Goal: Transaction & Acquisition: Purchase product/service

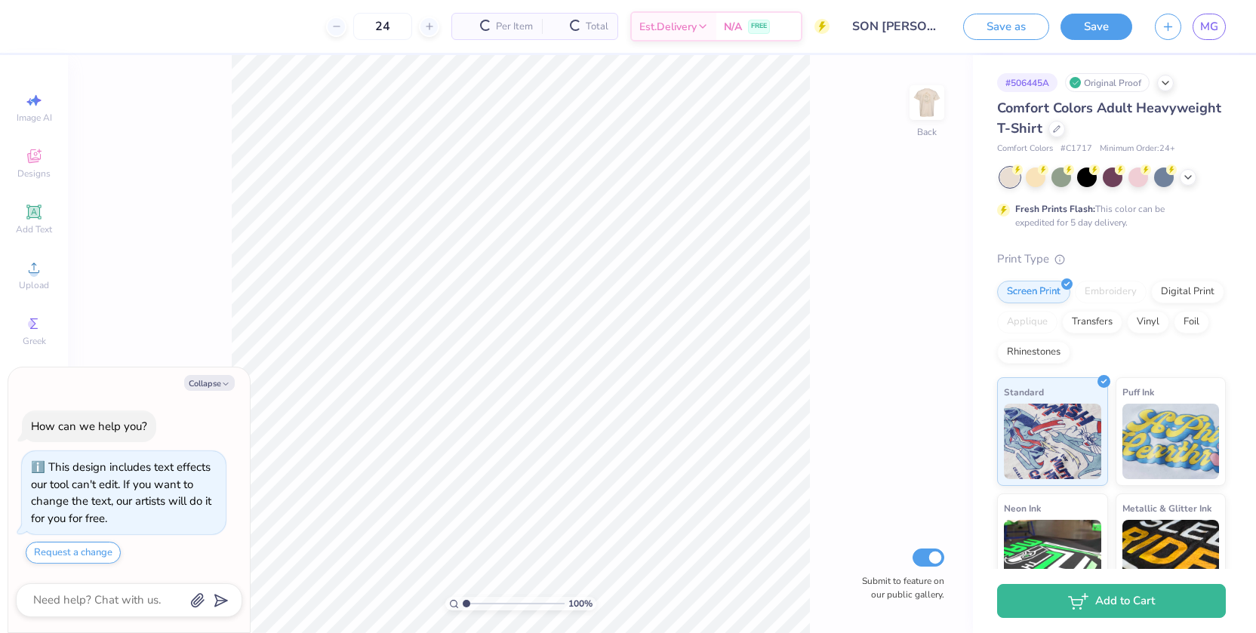
type textarea "x"
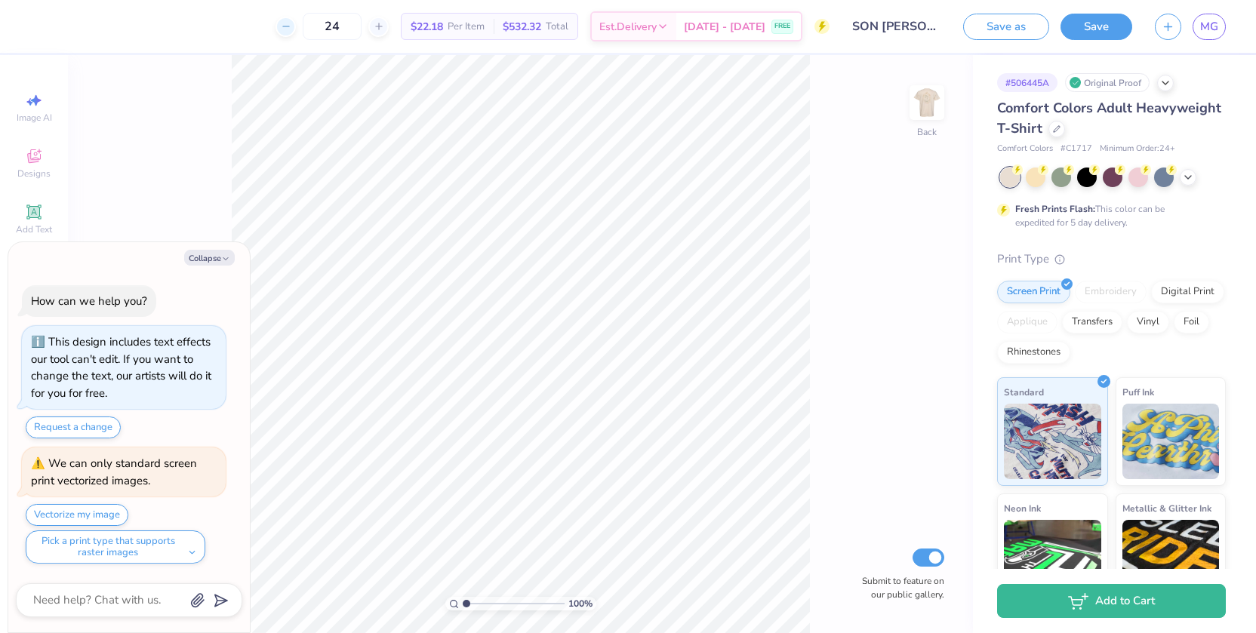
click at [291, 31] on icon at bounding box center [286, 26] width 11 height 11
click at [309, 31] on div "23" at bounding box center [331, 26] width 113 height 27
click at [296, 28] on div at bounding box center [285, 27] width 20 height 20
type input "21"
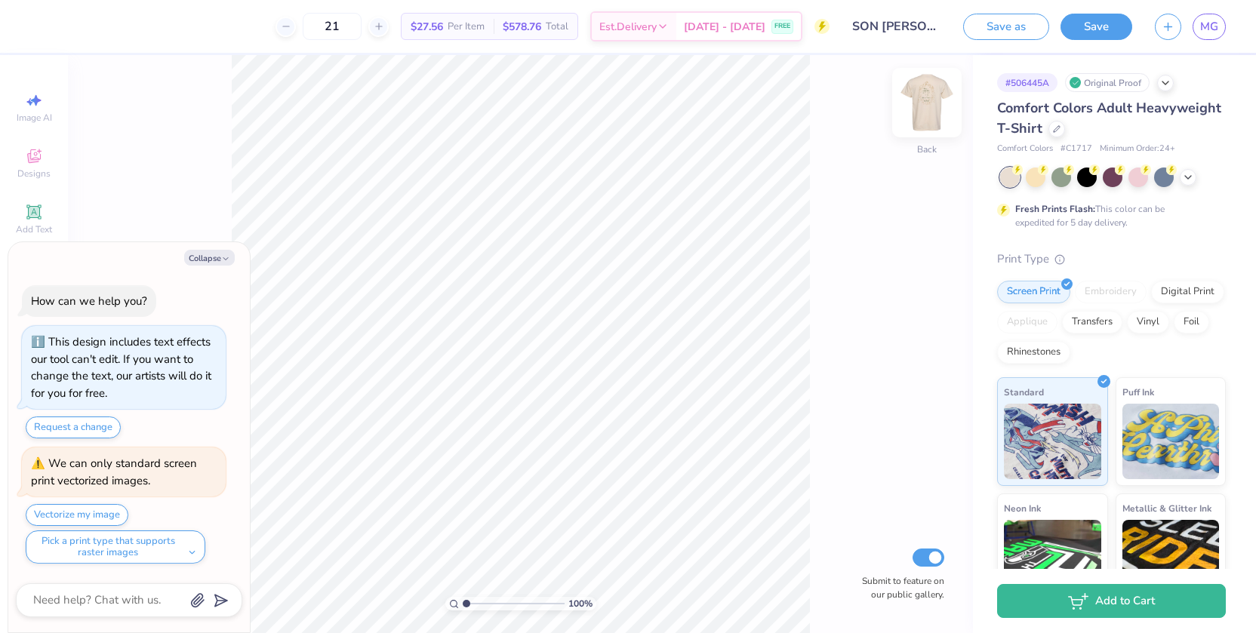
click at [937, 98] on img at bounding box center [926, 102] width 60 height 60
click at [936, 99] on img at bounding box center [926, 102] width 60 height 60
click at [936, 99] on img at bounding box center [926, 103] width 30 height 30
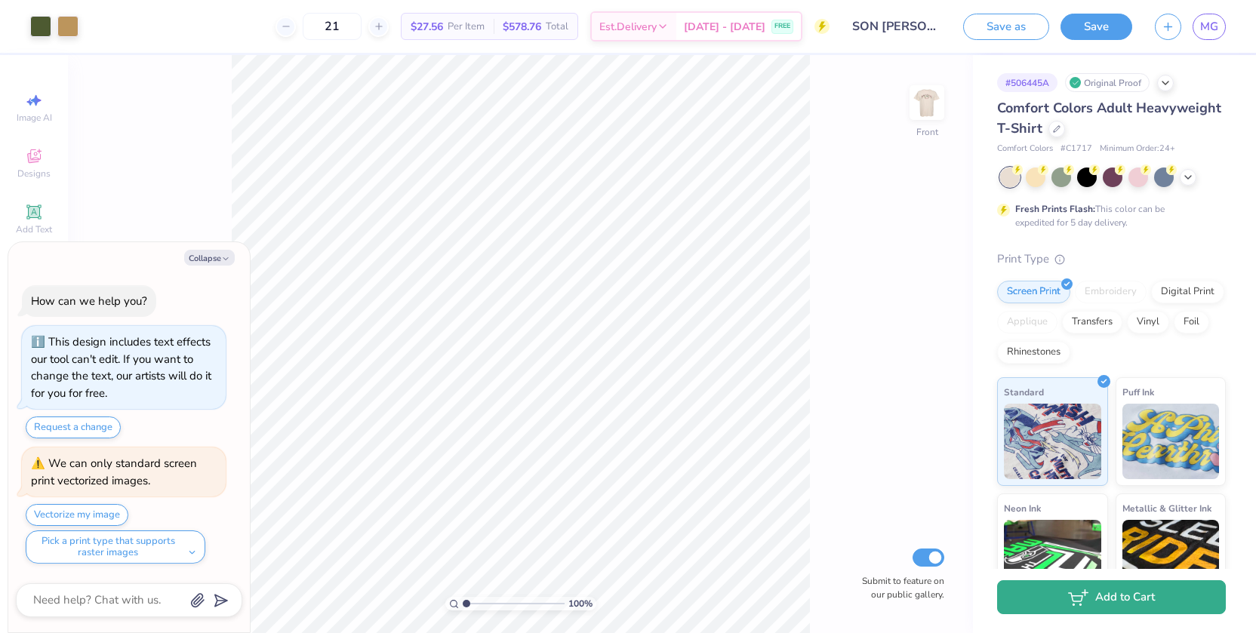
click at [1069, 604] on icon "button" at bounding box center [1078, 597] width 20 height 17
click at [1067, 596] on button "Add to Cart" at bounding box center [1111, 597] width 229 height 34
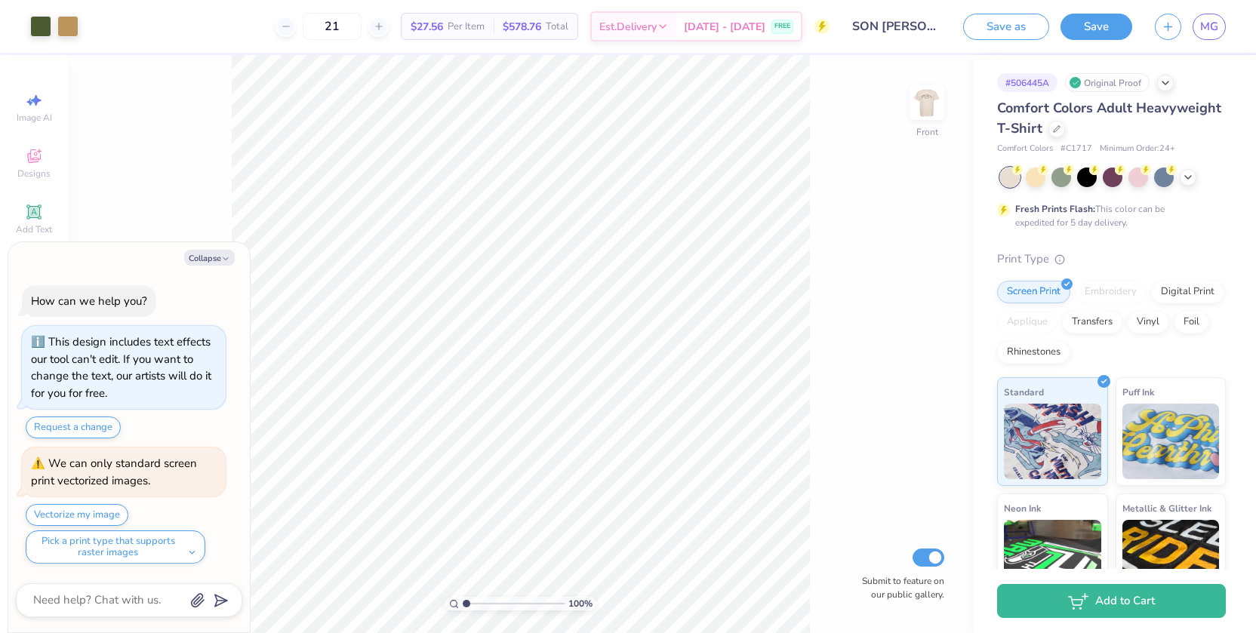
click at [1080, 44] on div "Save as Save MG" at bounding box center [1109, 26] width 293 height 53
click at [1080, 30] on button "Save" at bounding box center [1096, 24] width 72 height 26
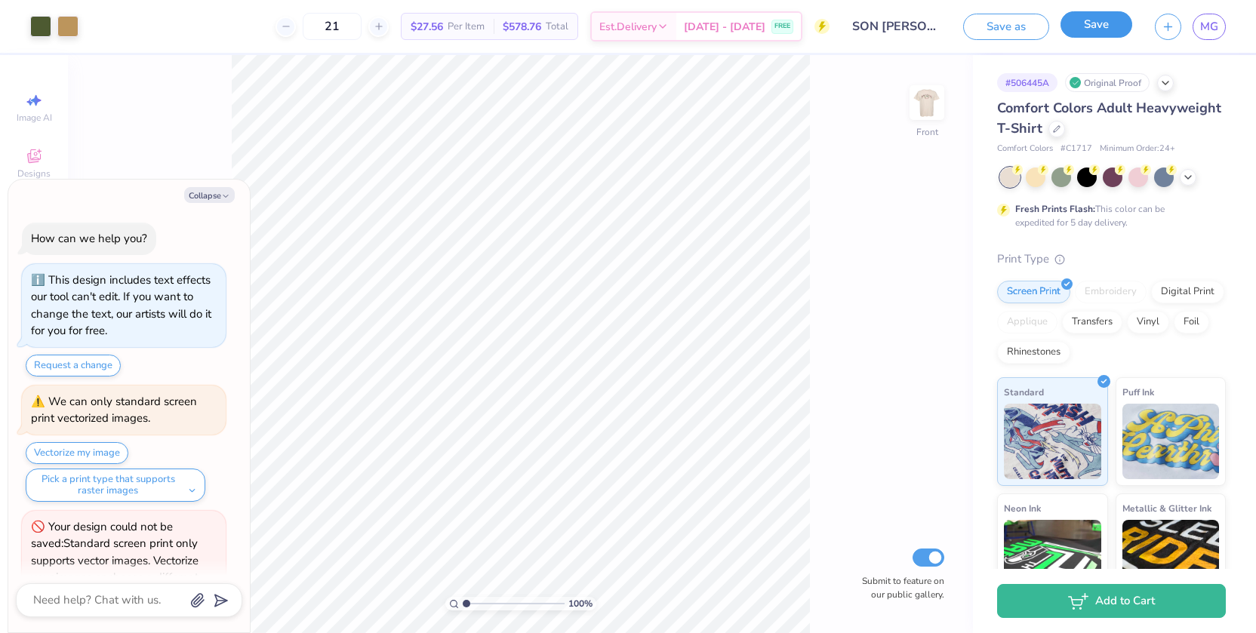
scroll to position [47, 0]
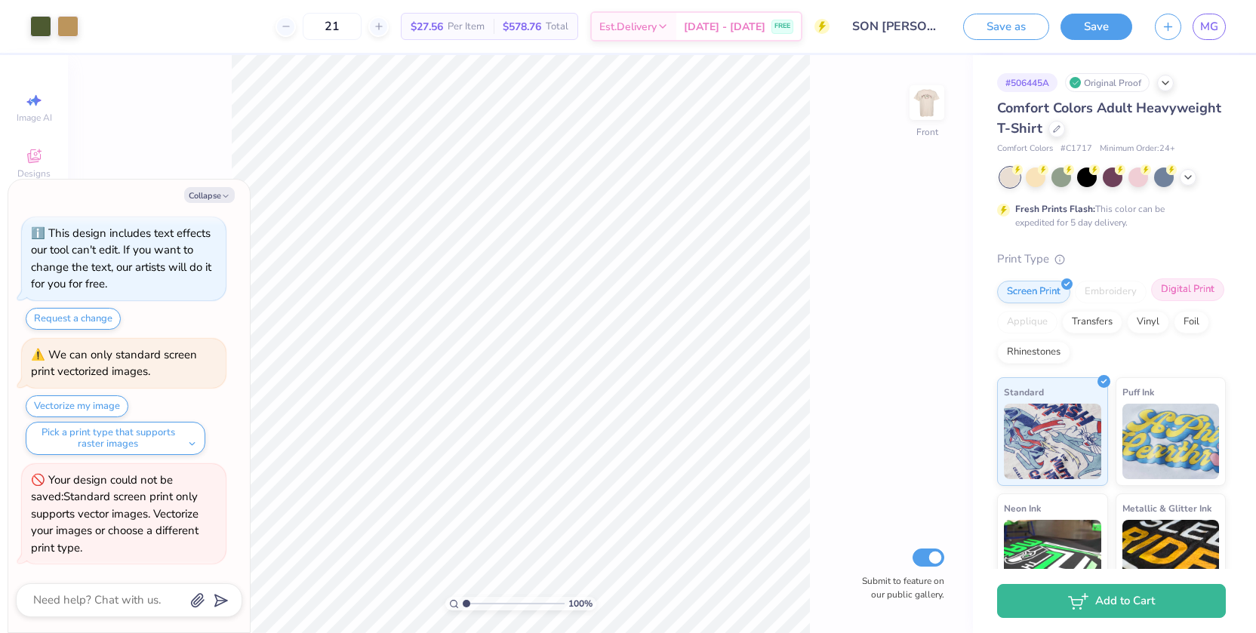
click at [1188, 287] on div "Digital Print" at bounding box center [1187, 289] width 73 height 23
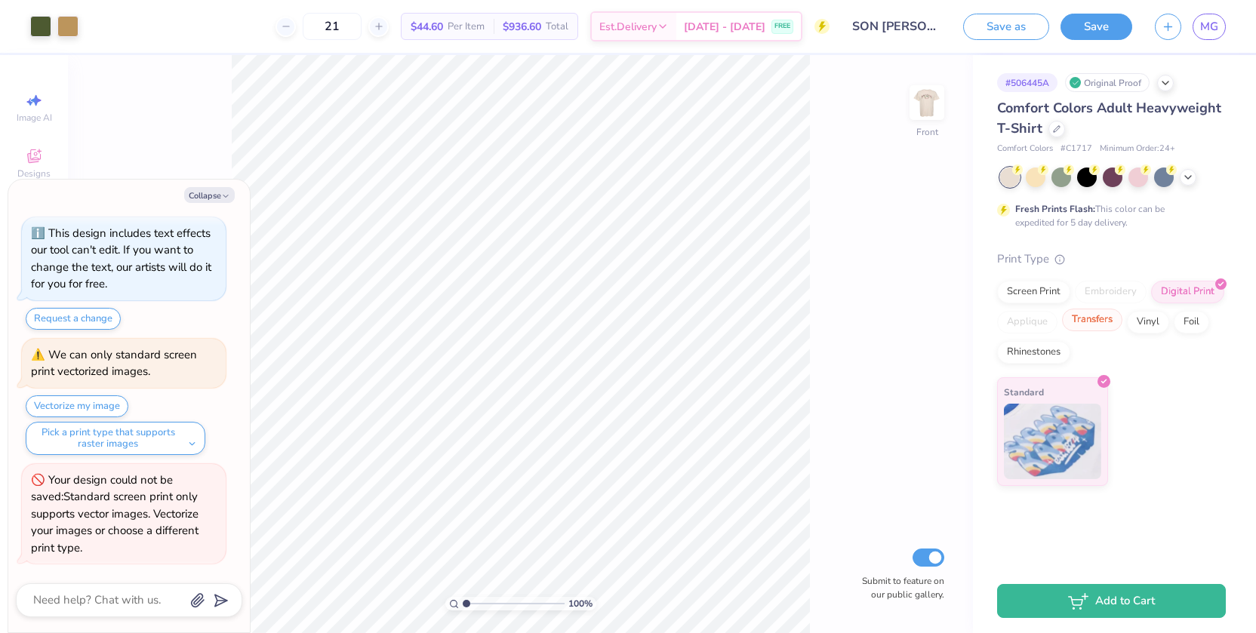
click at [1109, 325] on div "Transfers" at bounding box center [1092, 320] width 60 height 23
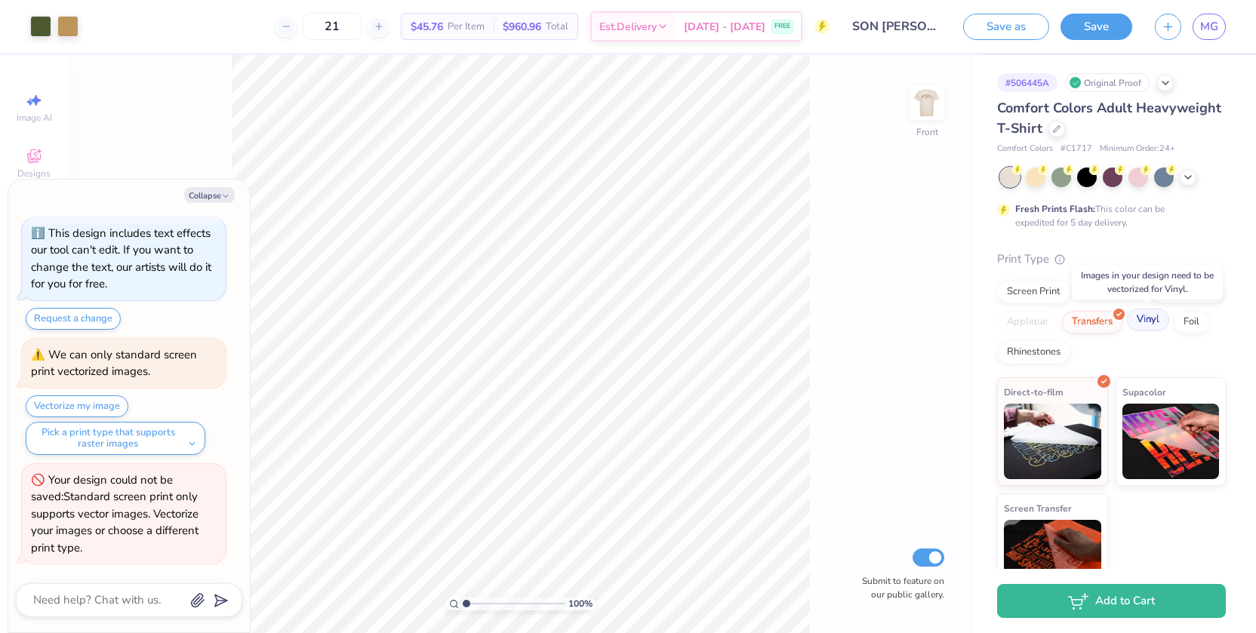
click at [1135, 320] on div "Vinyl" at bounding box center [1148, 320] width 42 height 23
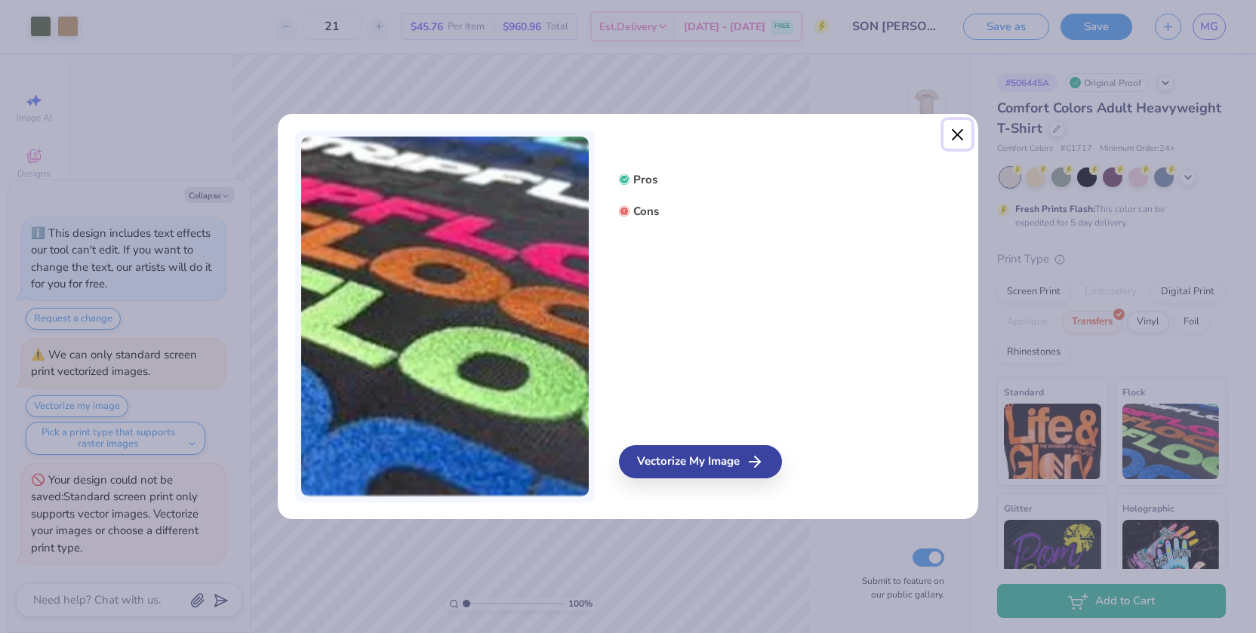
click at [954, 132] on button "Close" at bounding box center [957, 134] width 29 height 29
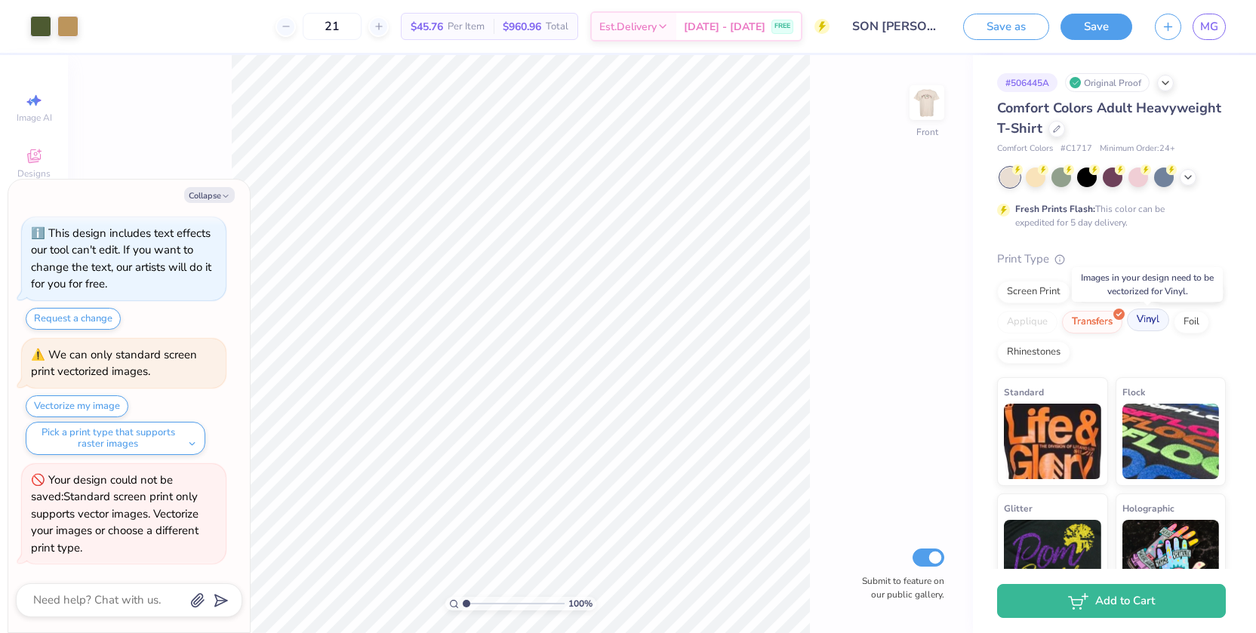
click at [1155, 315] on div "Vinyl" at bounding box center [1148, 320] width 42 height 23
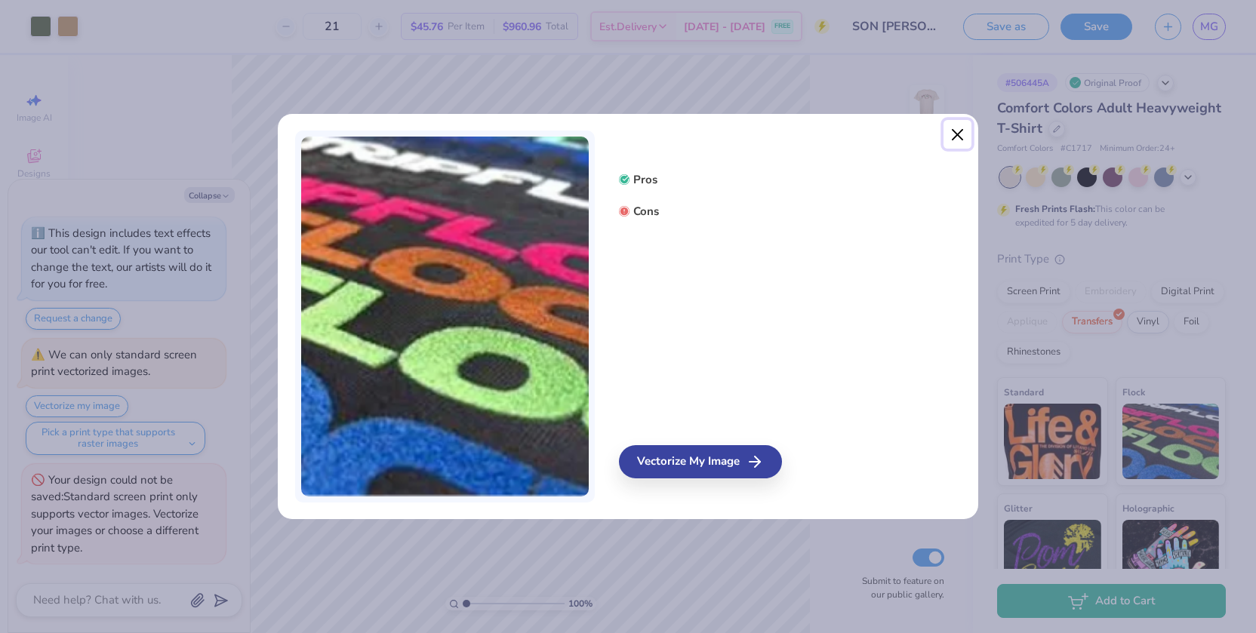
click at [961, 137] on button "Close" at bounding box center [957, 134] width 29 height 29
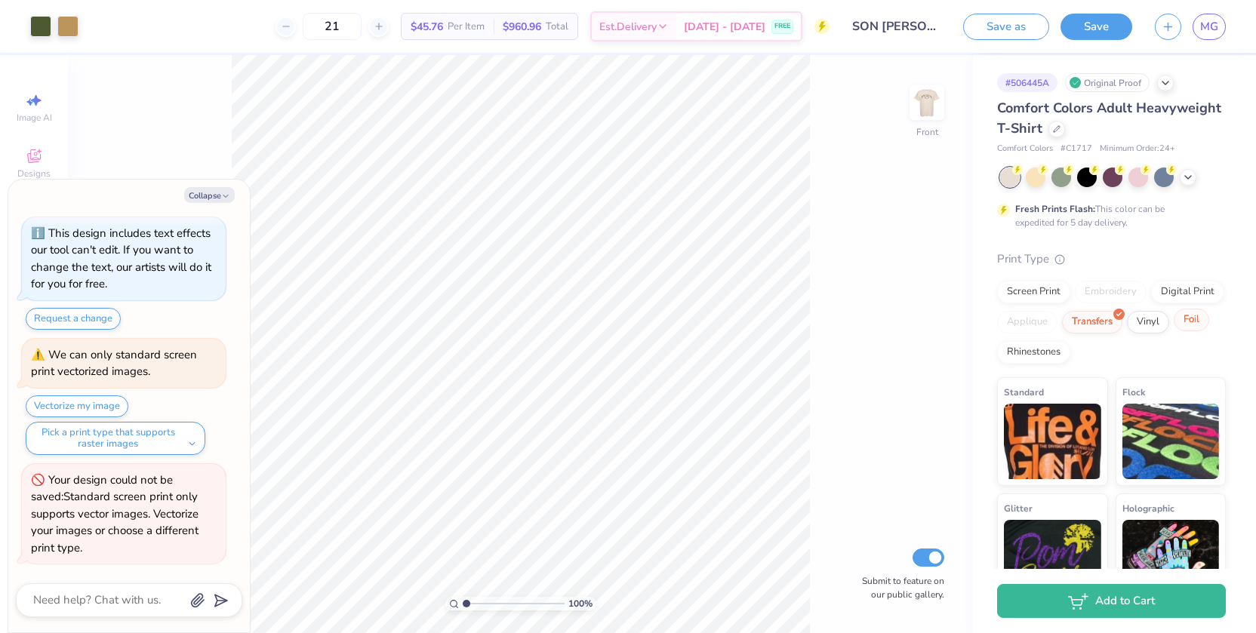
click at [1202, 327] on div "Foil" at bounding box center [1190, 320] width 35 height 23
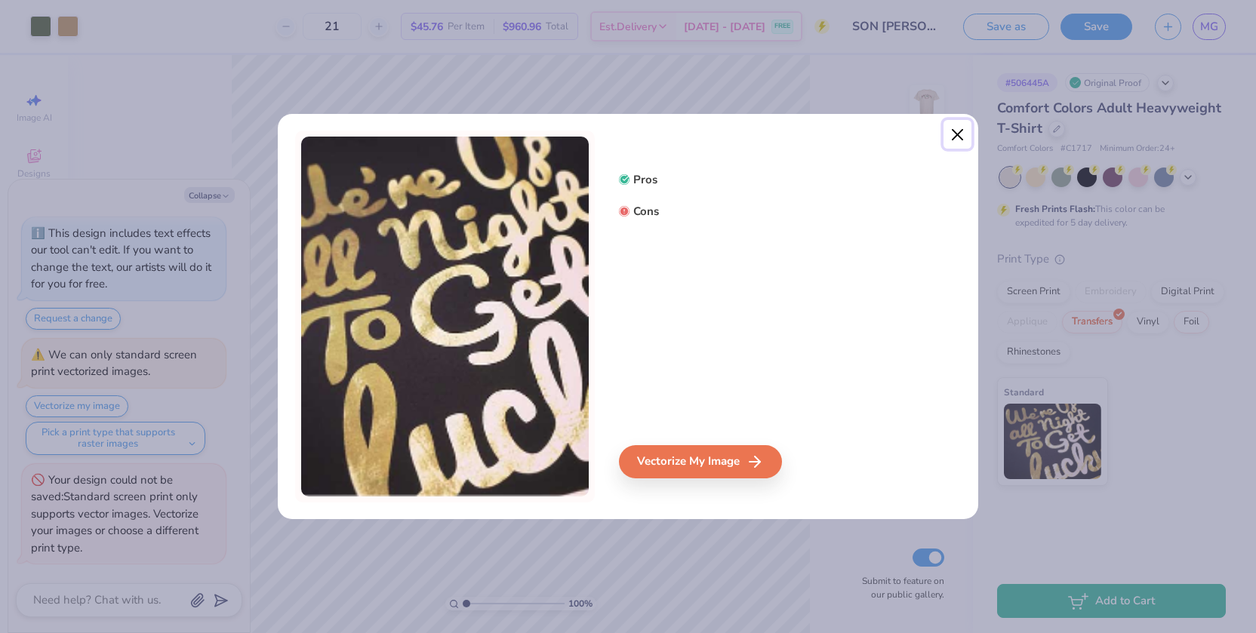
click at [948, 136] on button "Close" at bounding box center [957, 134] width 29 height 29
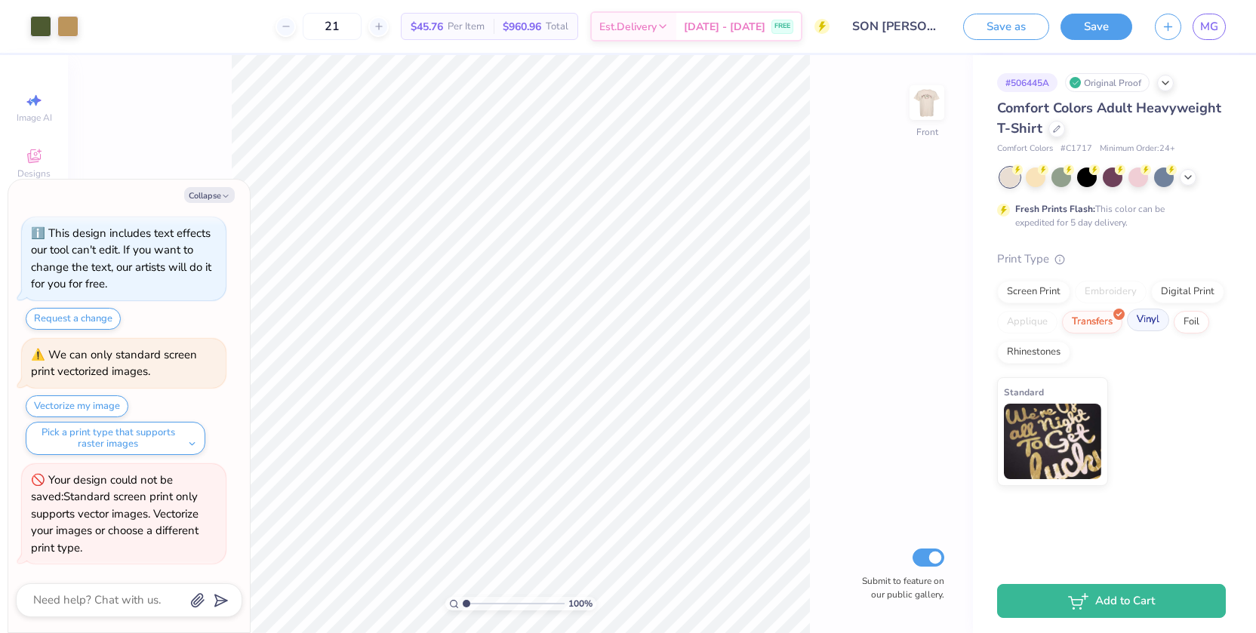
click at [1135, 323] on div "Vinyl" at bounding box center [1148, 320] width 42 height 23
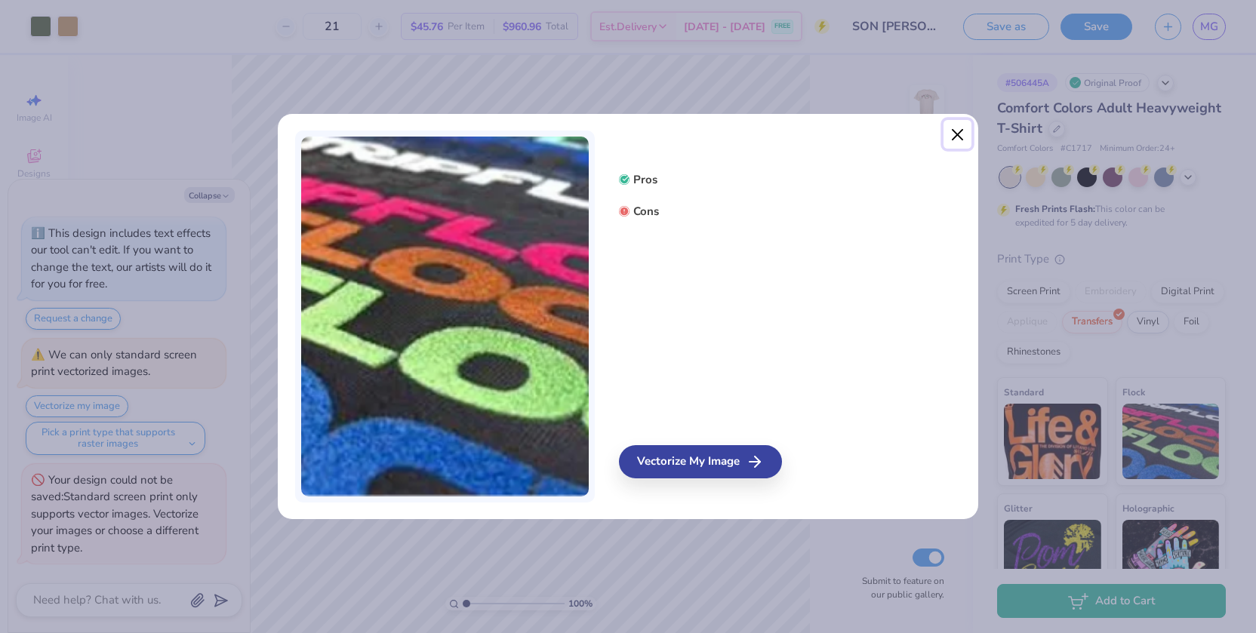
click at [951, 141] on button "Close" at bounding box center [957, 134] width 29 height 29
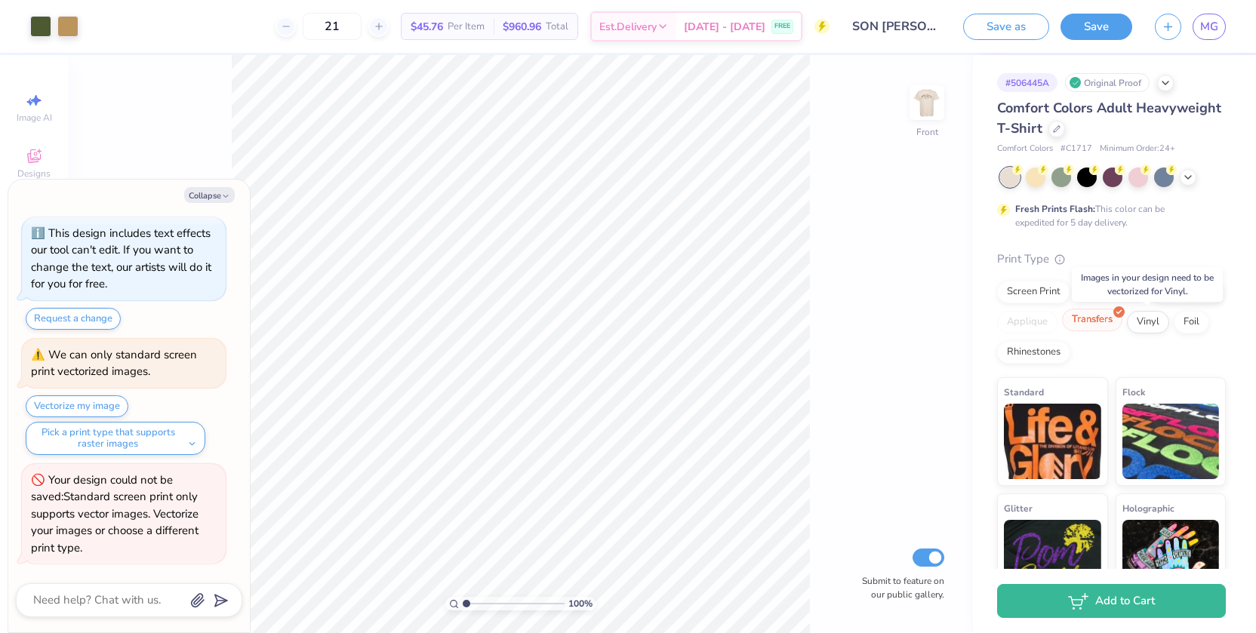
click at [1105, 324] on div "Transfers" at bounding box center [1092, 320] width 60 height 23
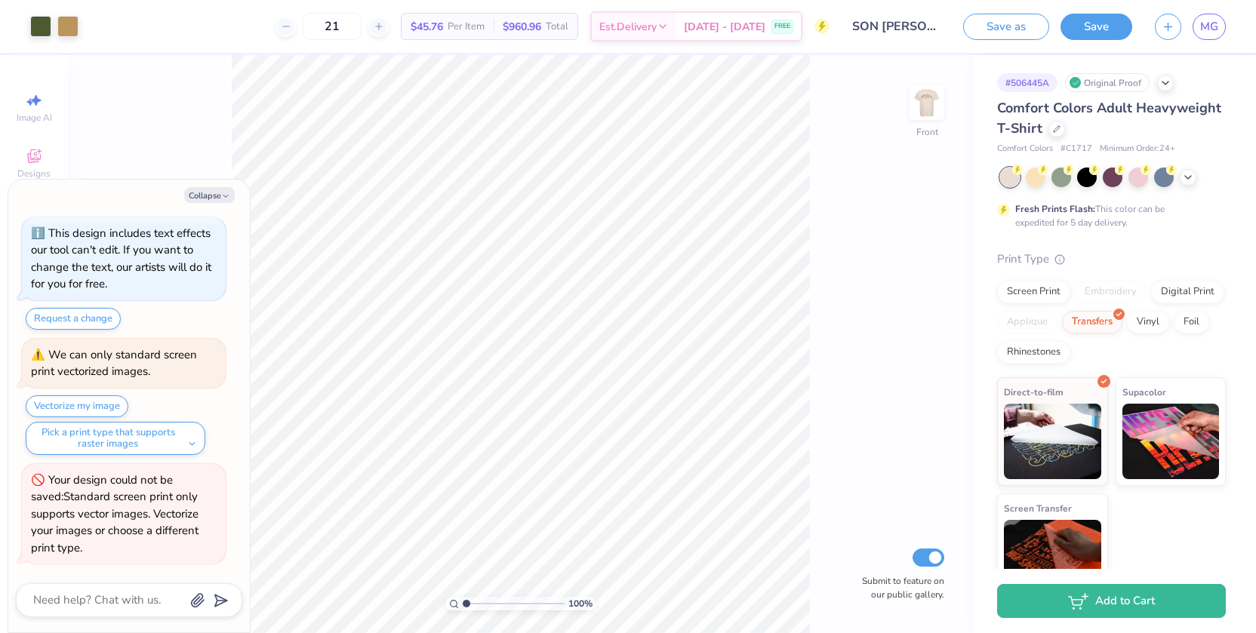
click at [1188, 307] on div "Screen Print Embroidery Digital Print Applique Transfers Vinyl Foil Rhinestones" at bounding box center [1111, 322] width 229 height 83
click at [1188, 297] on div "Digital Print" at bounding box center [1187, 289] width 73 height 23
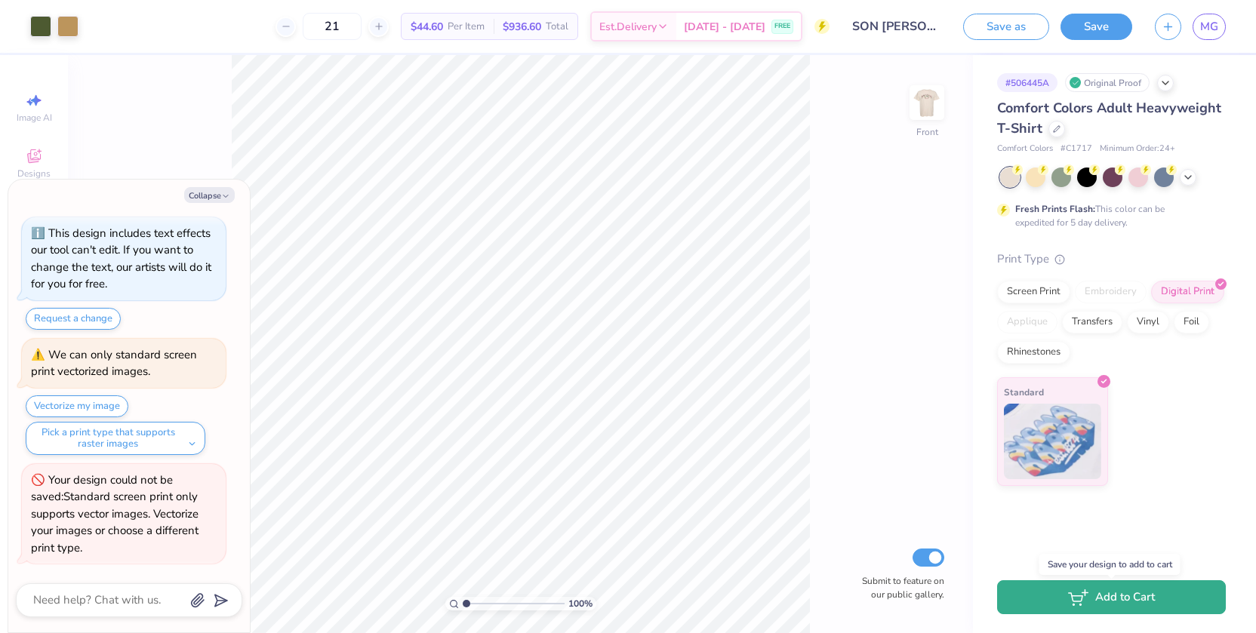
click at [1123, 595] on button "Add to Cart" at bounding box center [1111, 597] width 229 height 34
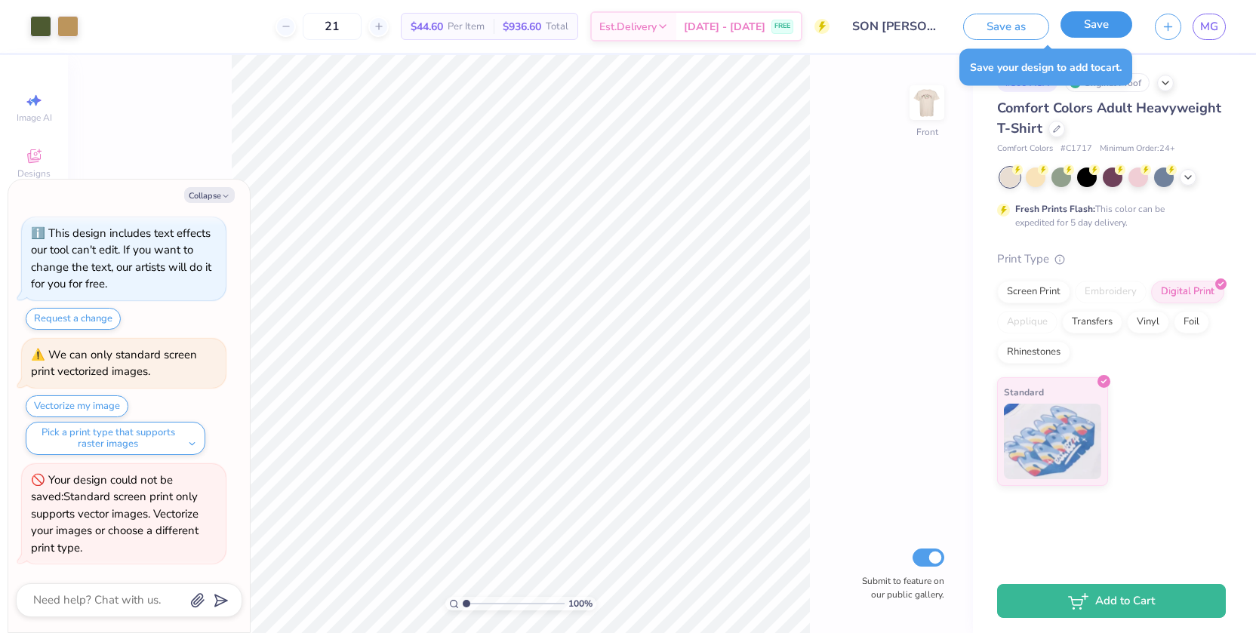
click at [1087, 17] on button "Save" at bounding box center [1096, 24] width 72 height 26
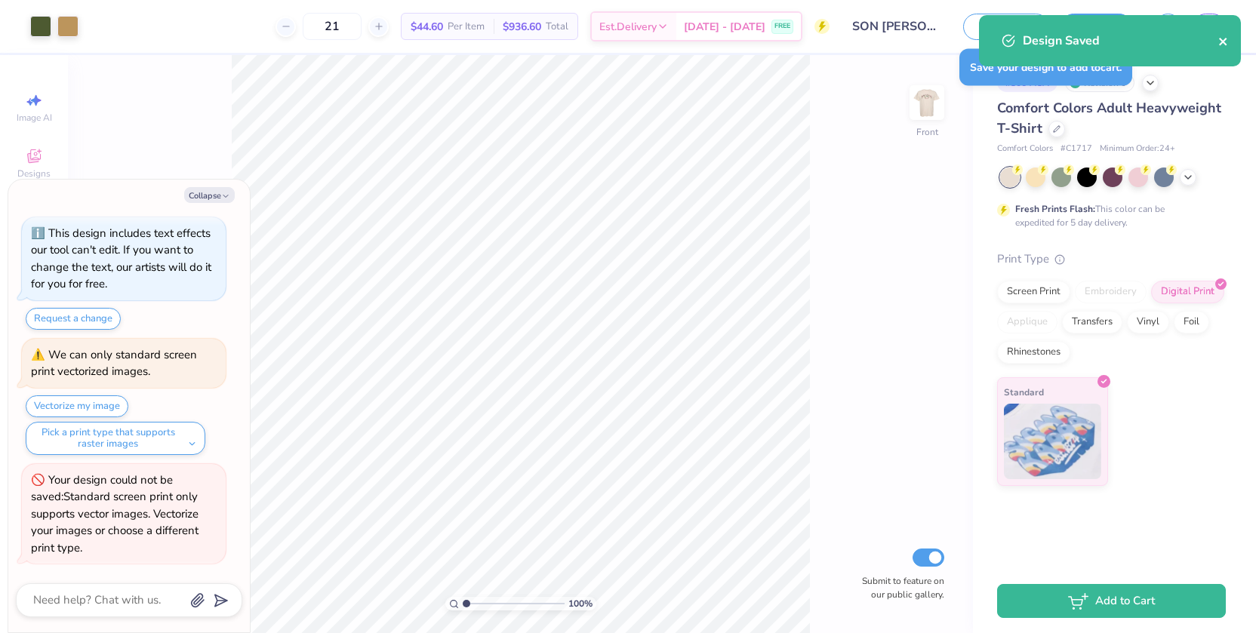
click at [1225, 42] on icon "close" at bounding box center [1223, 41] width 11 height 12
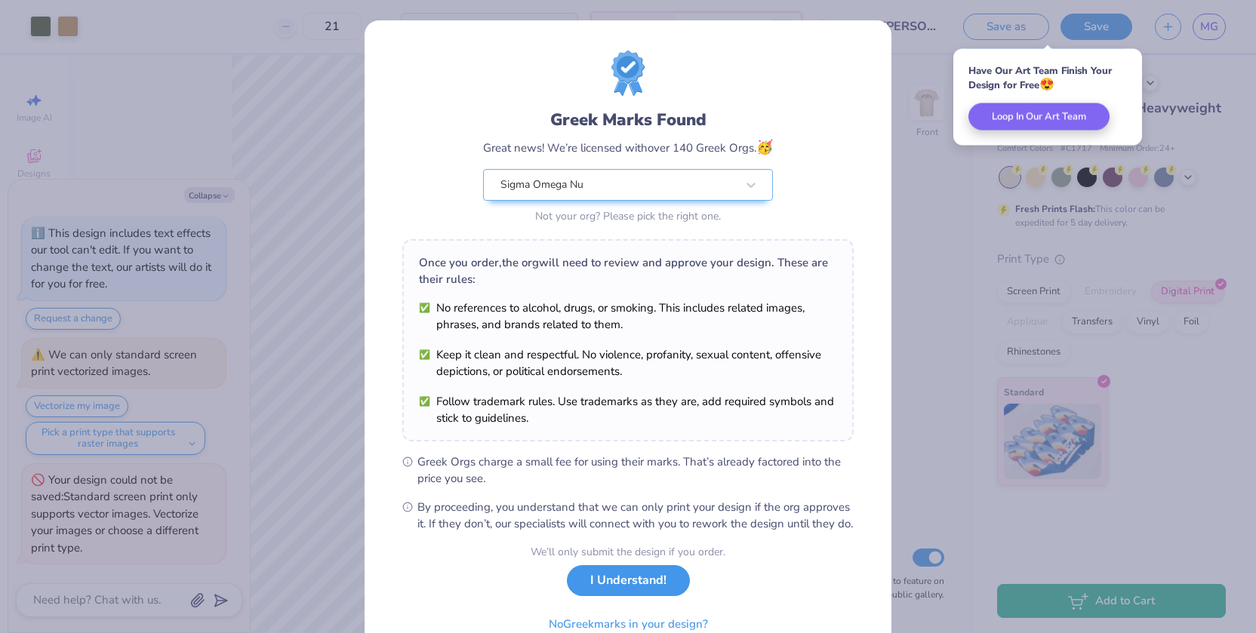
click at [675, 596] on button "I Understand!" at bounding box center [628, 580] width 123 height 31
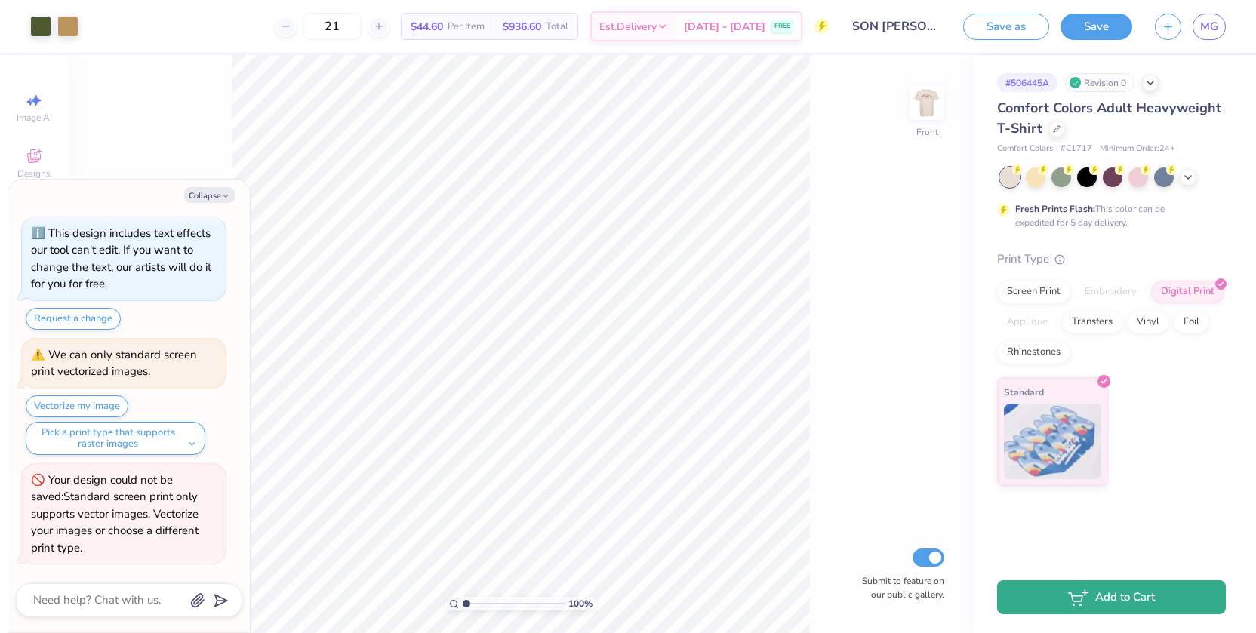
click at [1021, 583] on button "Add to Cart" at bounding box center [1111, 597] width 229 height 34
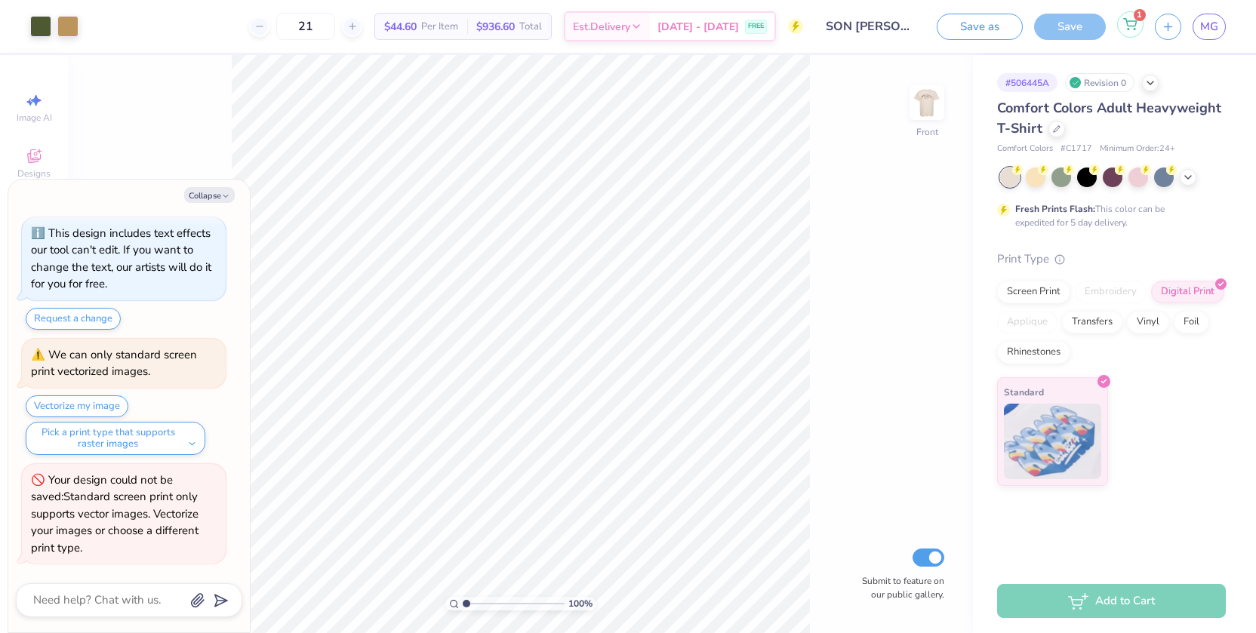
click at [1134, 24] on icon at bounding box center [1130, 24] width 14 height 12
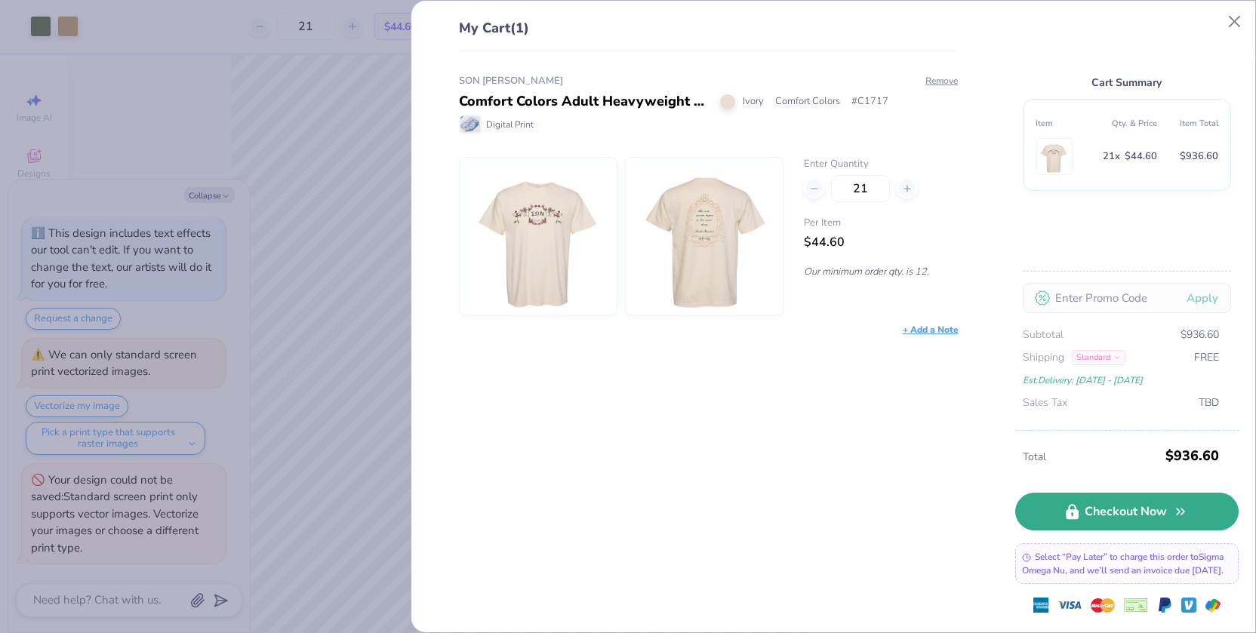
click at [1083, 498] on link "Checkout Now" at bounding box center [1126, 512] width 223 height 38
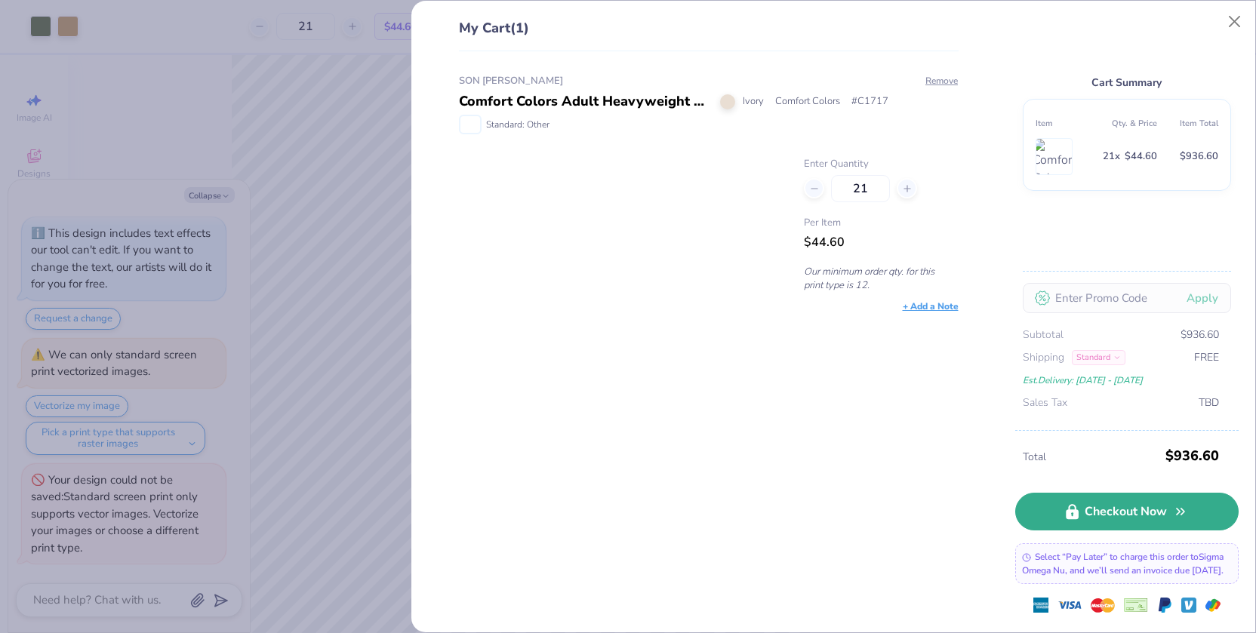
click at [1084, 493] on link "Checkout Now" at bounding box center [1126, 512] width 223 height 38
click at [494, 123] on span "Standard: Other" at bounding box center [517, 125] width 63 height 14
click at [484, 127] on div "Standard: Other" at bounding box center [504, 125] width 91 height 20
click at [472, 121] on img at bounding box center [470, 124] width 20 height 17
click at [1237, 4] on div "My Cart (1) SON Rush Comfort Colors Adult Heavyweight T-Shirt Ivory Comfort Col…" at bounding box center [833, 317] width 844 height 632
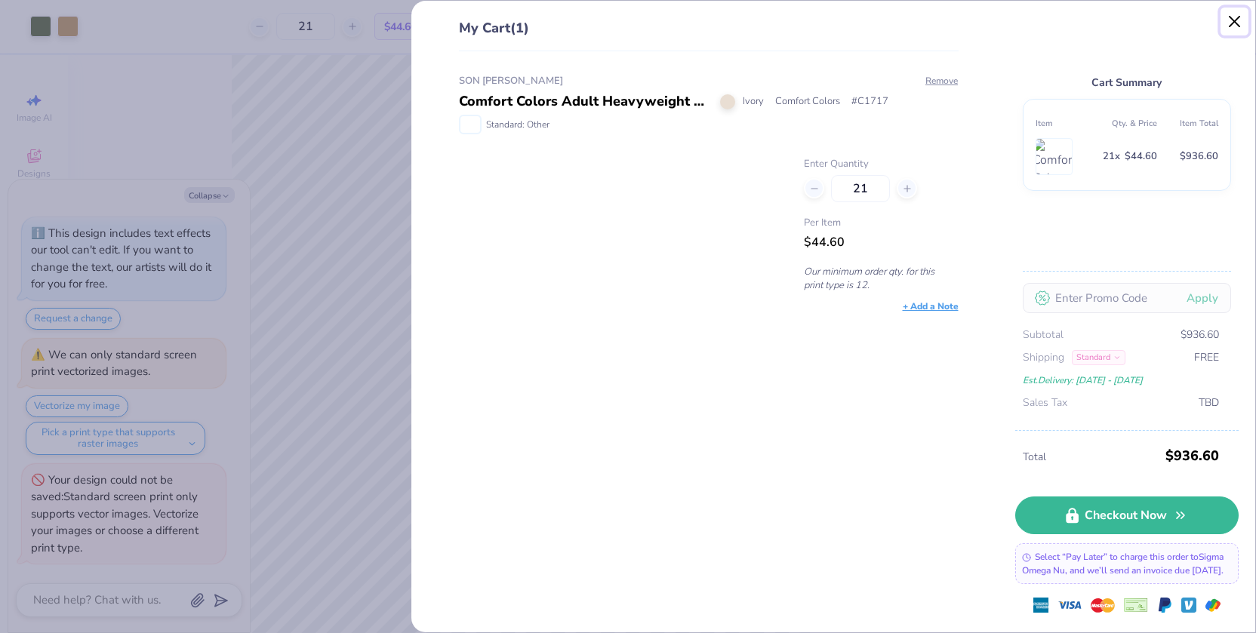
click at [1244, 14] on button "Close" at bounding box center [1234, 22] width 29 height 29
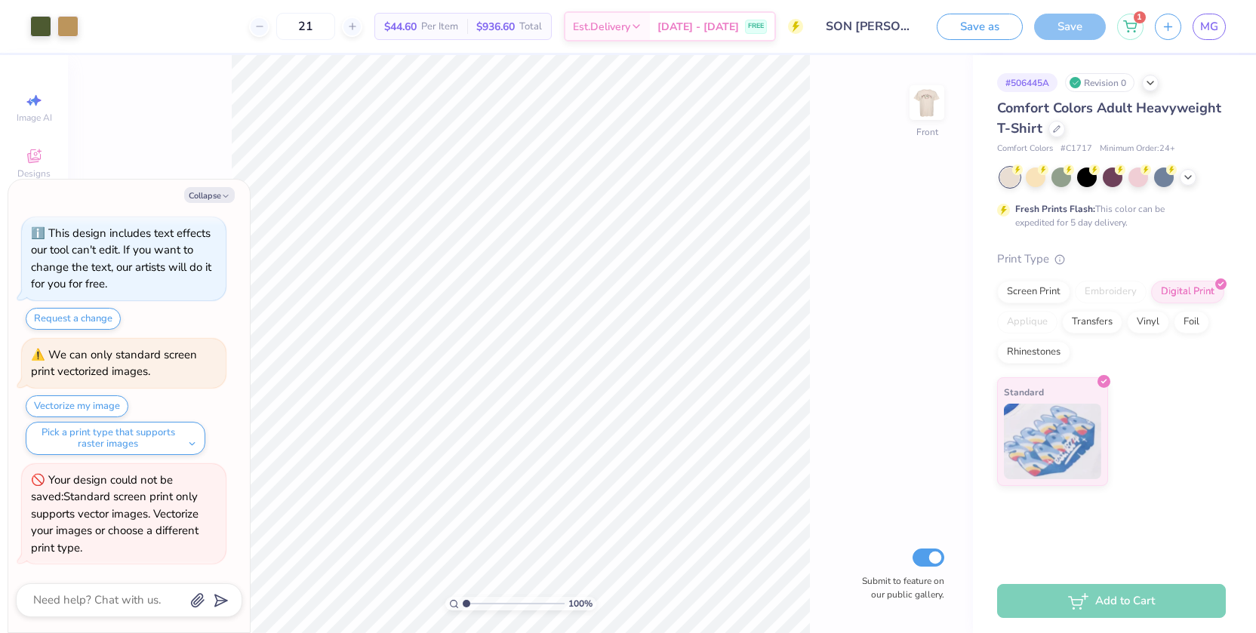
click at [201, 205] on div "Collapse How can we help you? This design includes text effects our tool can't …" at bounding box center [128, 406] width 241 height 453
click at [201, 191] on button "Collapse" at bounding box center [209, 195] width 51 height 16
type textarea "x"
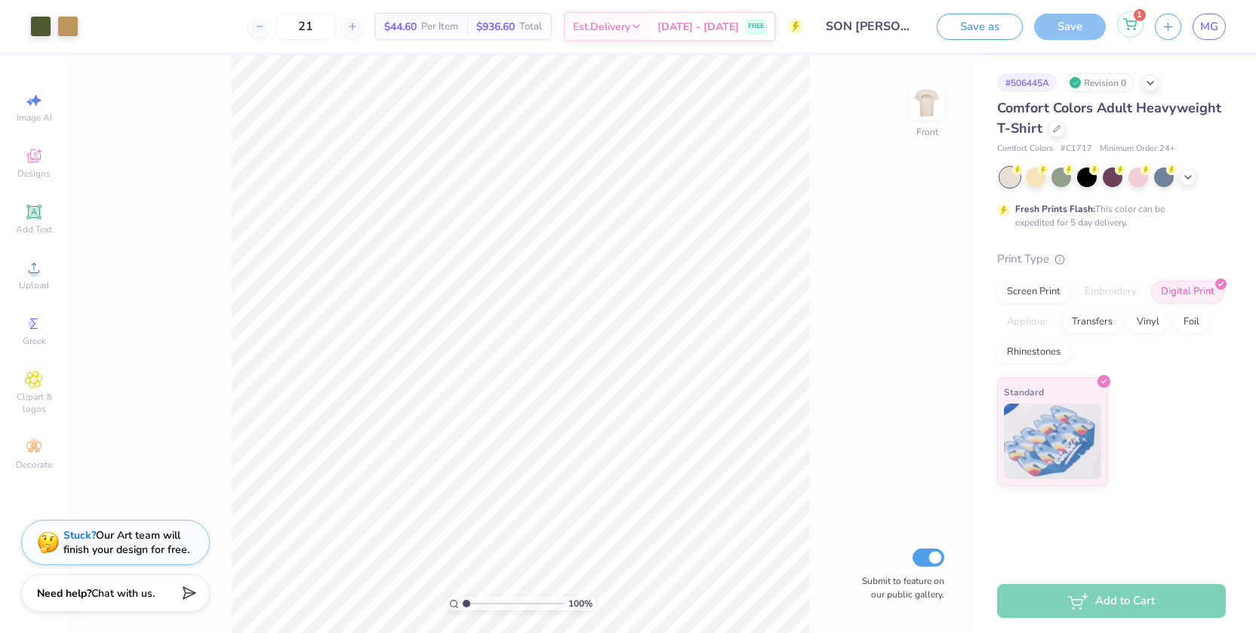
click at [1123, 23] on icon at bounding box center [1130, 24] width 14 height 12
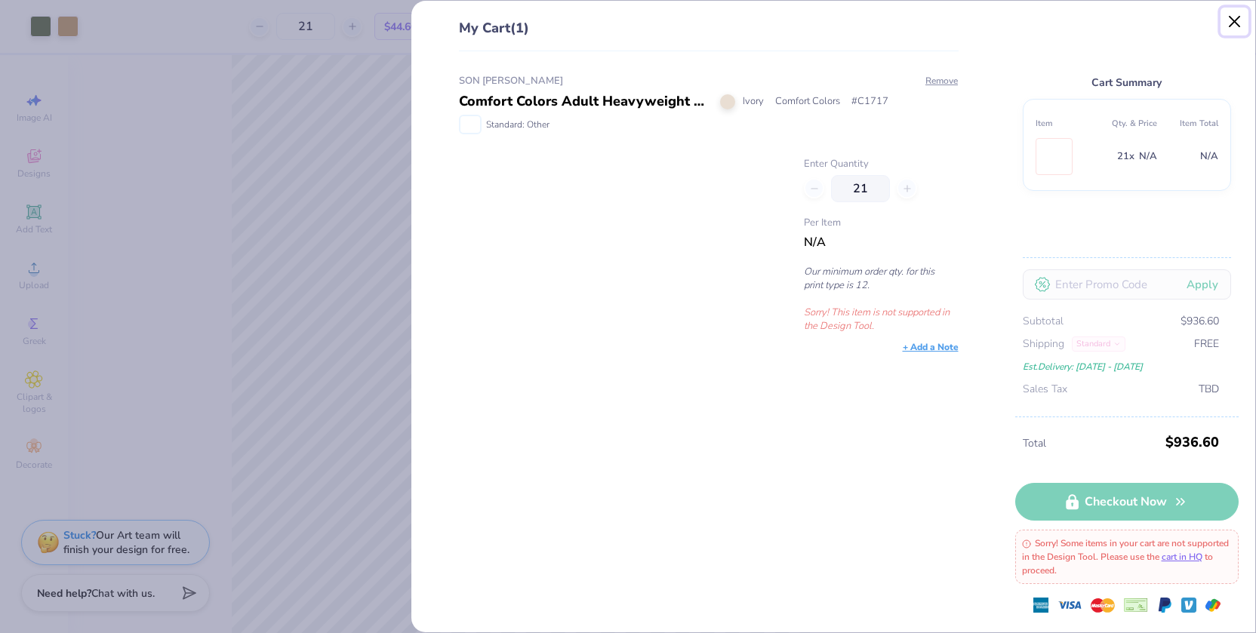
click at [1226, 26] on button "Close" at bounding box center [1234, 22] width 29 height 29
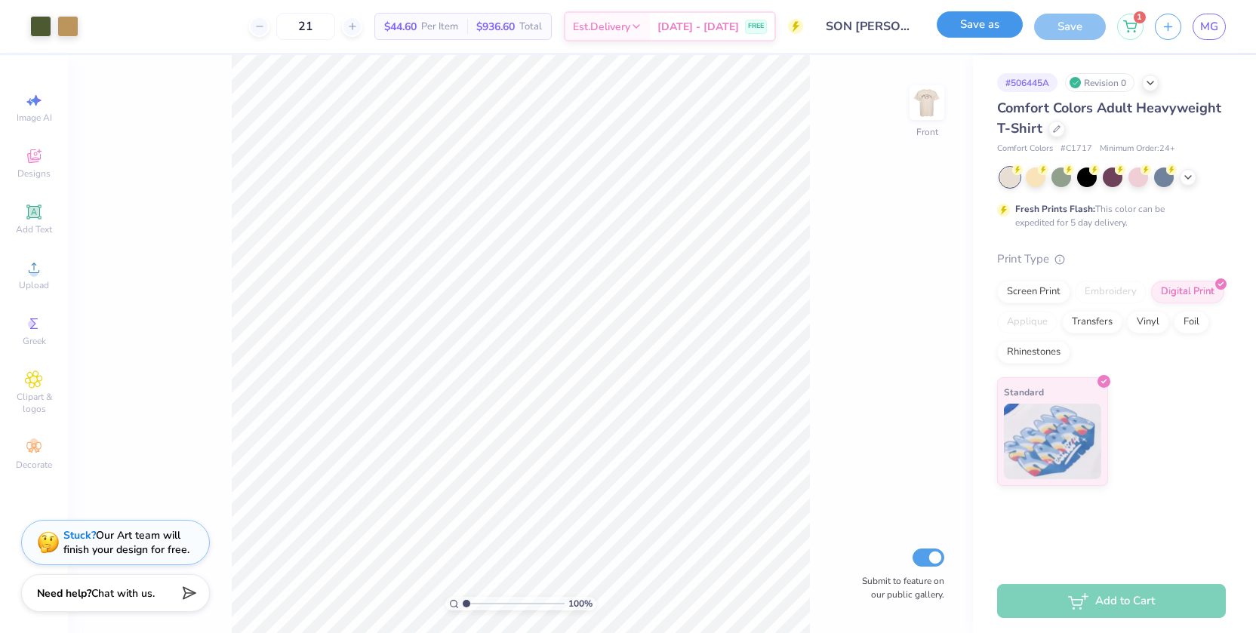
click at [997, 28] on button "Save as" at bounding box center [979, 24] width 86 height 26
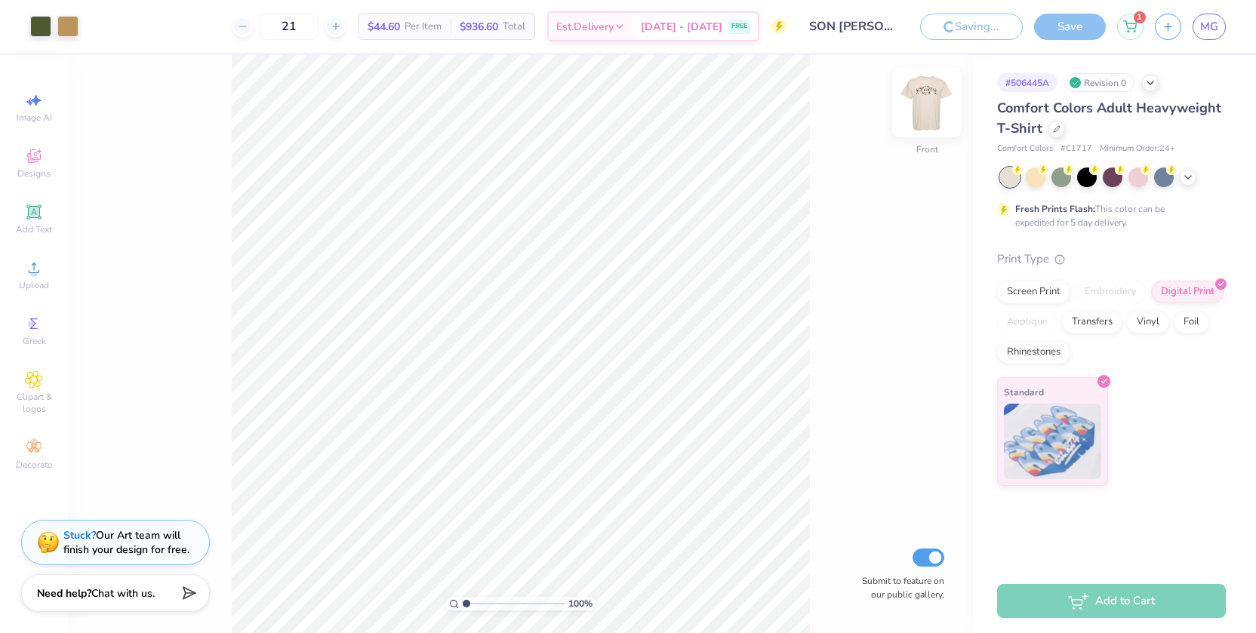
click at [931, 124] on img at bounding box center [926, 102] width 60 height 60
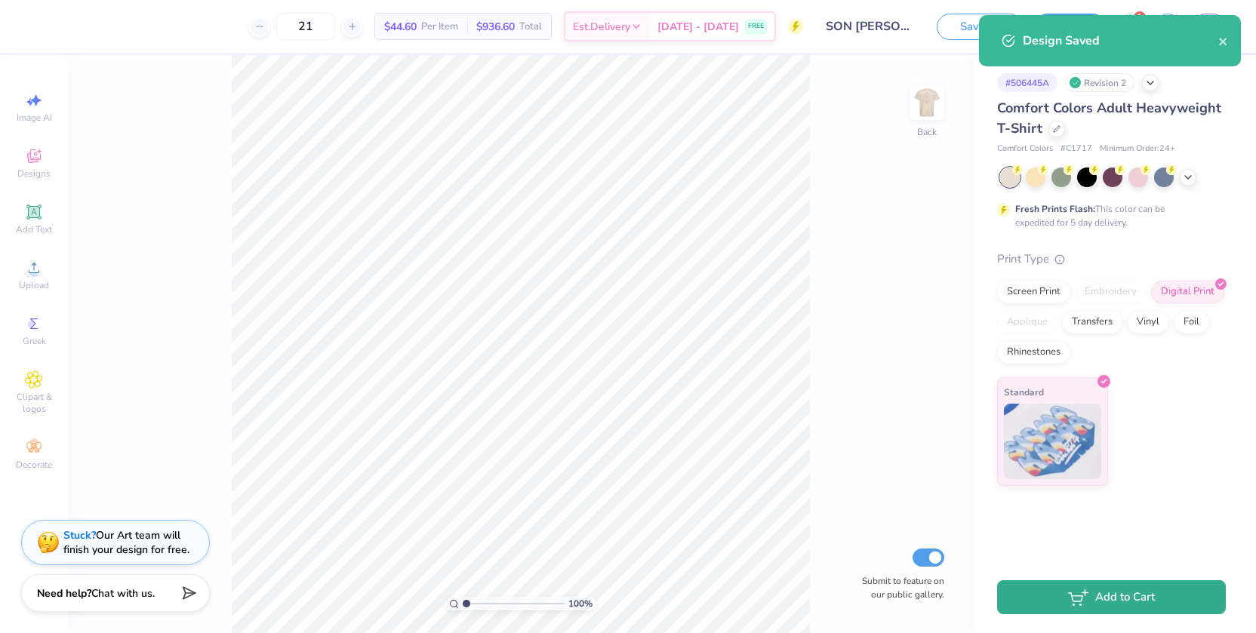
click at [1127, 605] on button "Add to Cart" at bounding box center [1111, 597] width 229 height 34
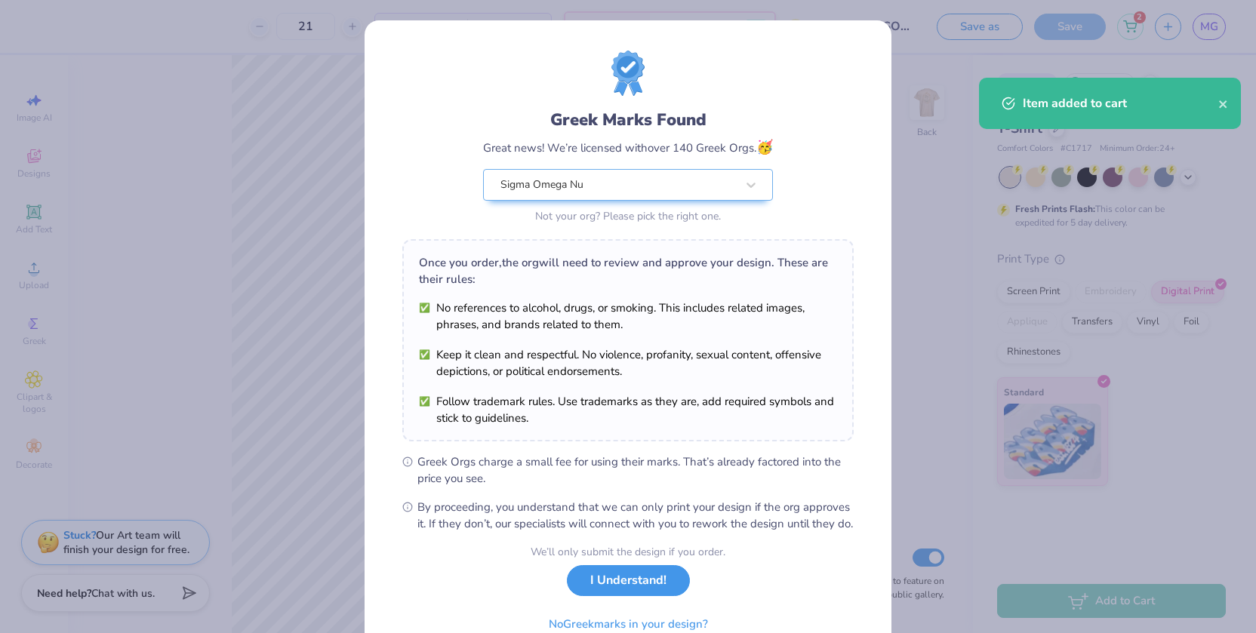
click at [652, 596] on button "I Understand!" at bounding box center [628, 580] width 123 height 31
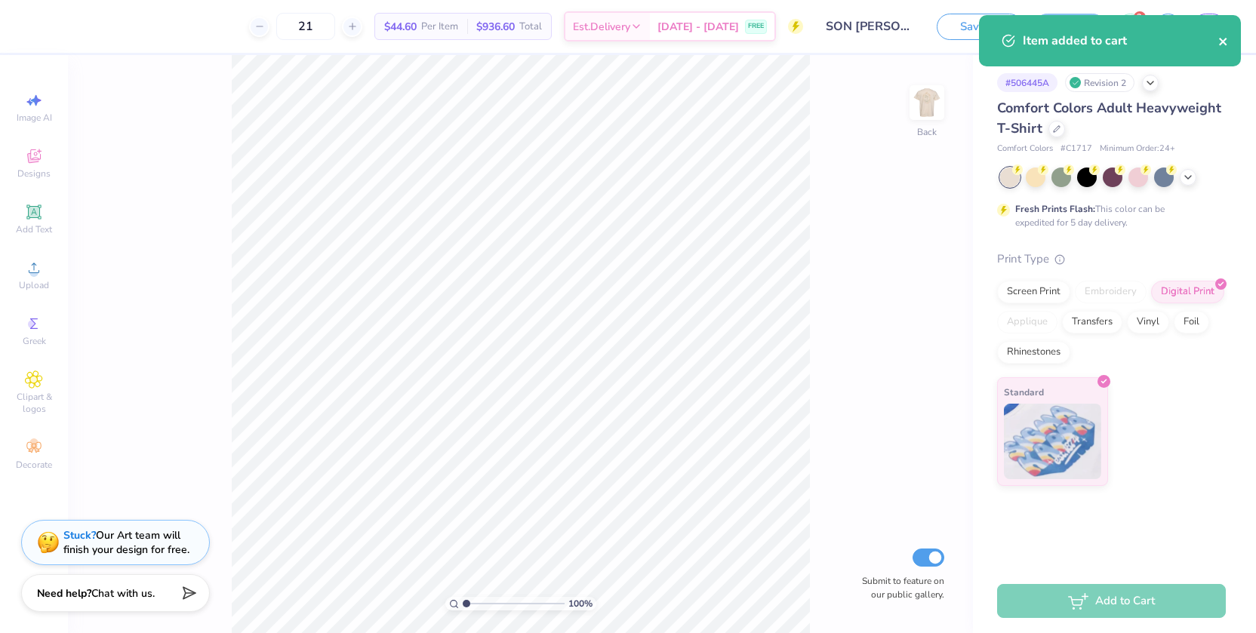
click at [1225, 39] on icon "close" at bounding box center [1223, 42] width 8 height 8
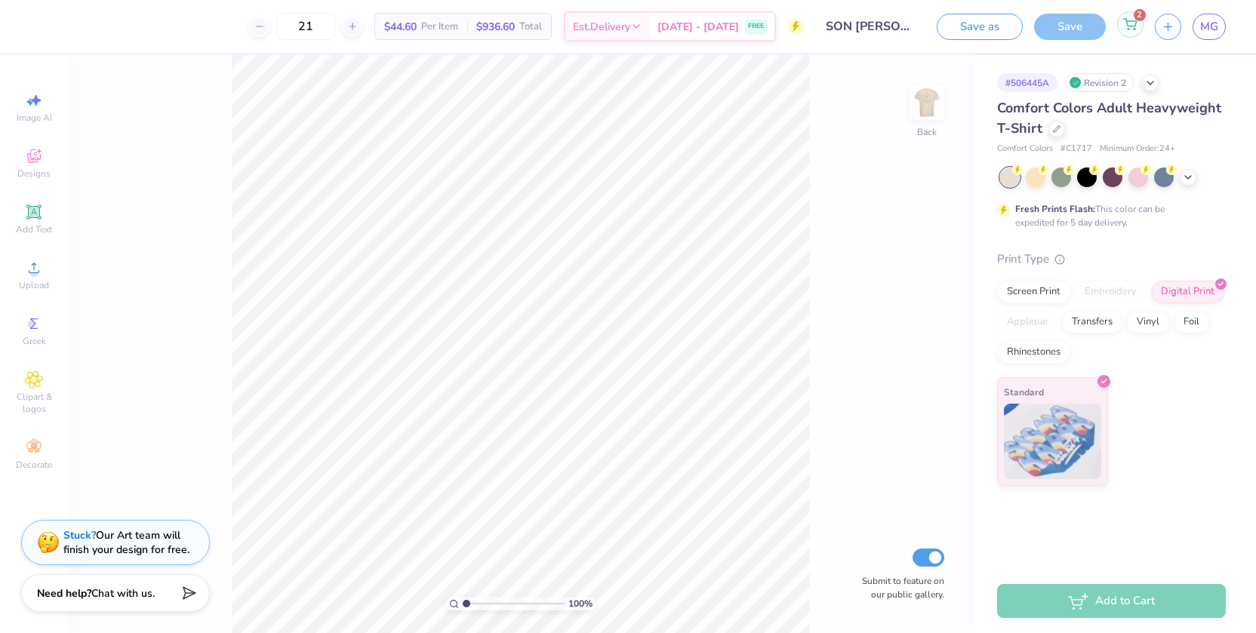
click at [1128, 35] on div "2" at bounding box center [1130, 24] width 26 height 26
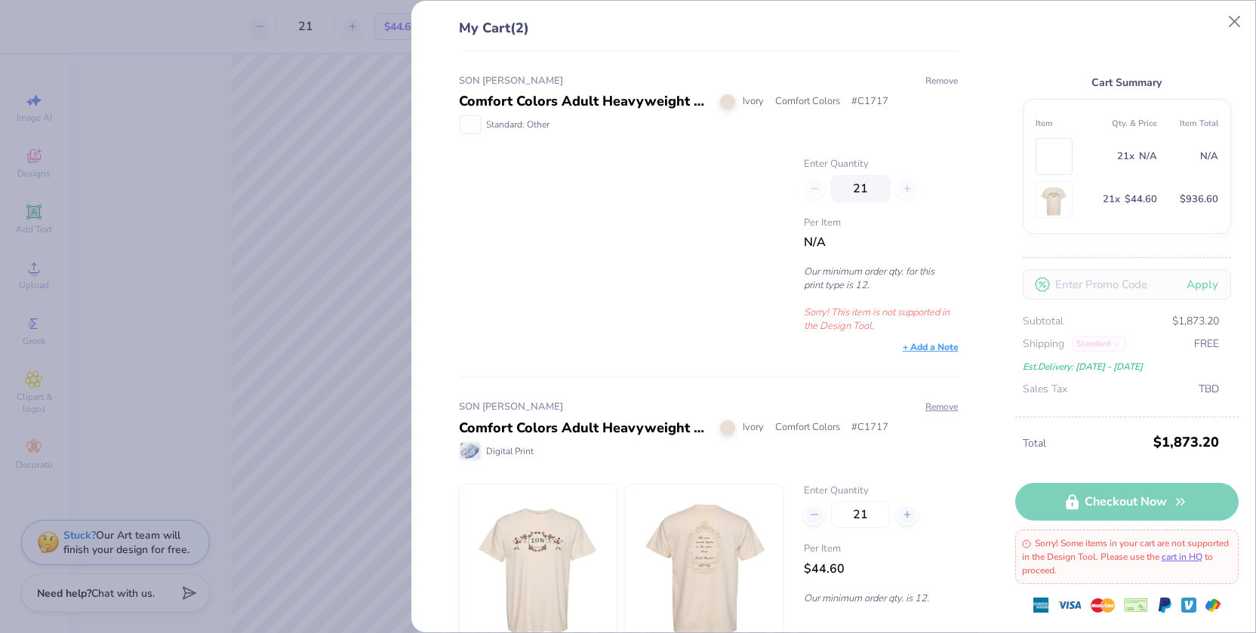
click at [941, 80] on button "Remove" at bounding box center [941, 81] width 34 height 14
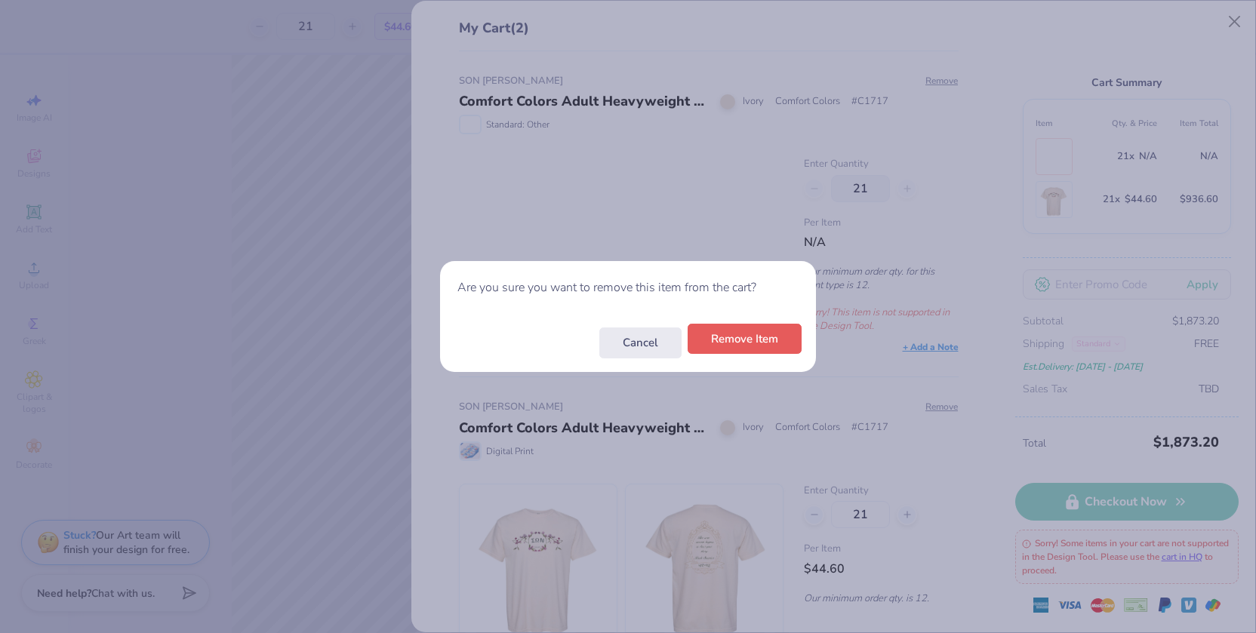
click at [771, 342] on button "Remove Item" at bounding box center [744, 339] width 114 height 31
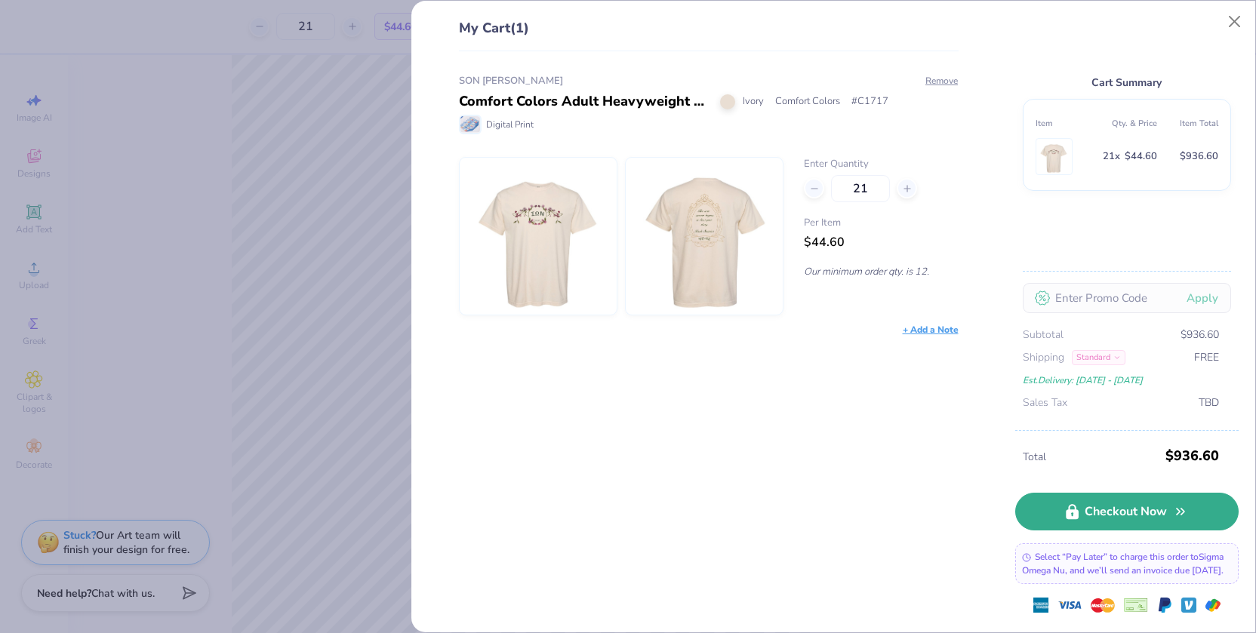
click at [1083, 509] on link "Checkout Now" at bounding box center [1126, 512] width 223 height 38
type input "13"
type input "17"
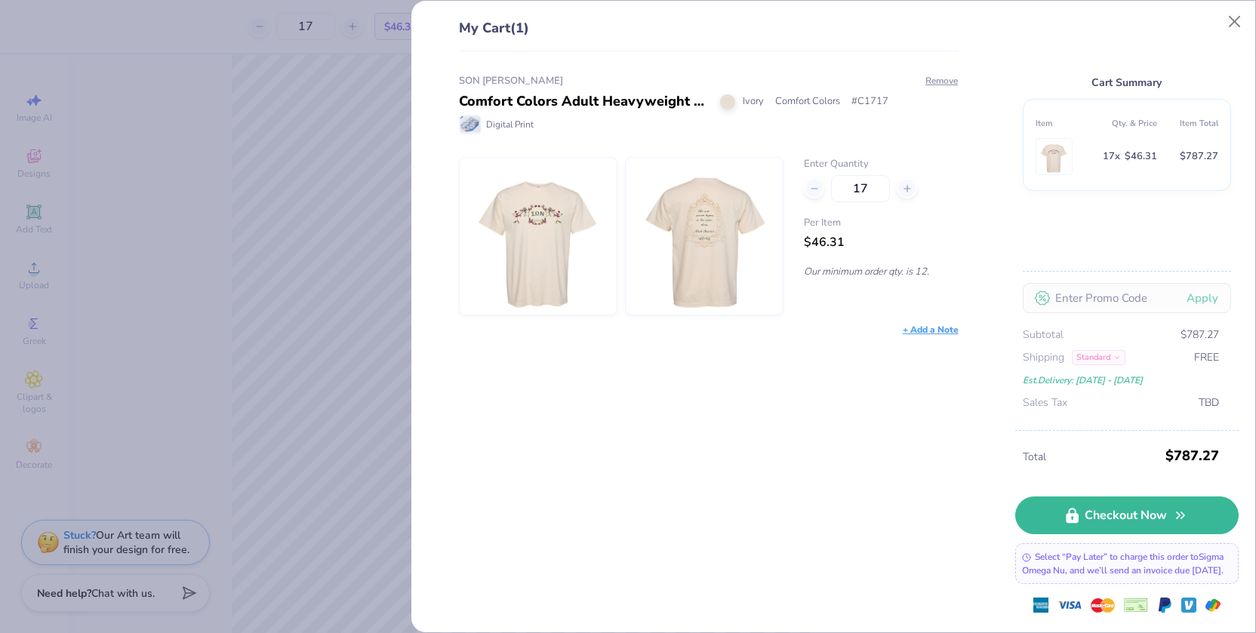
type input "23"
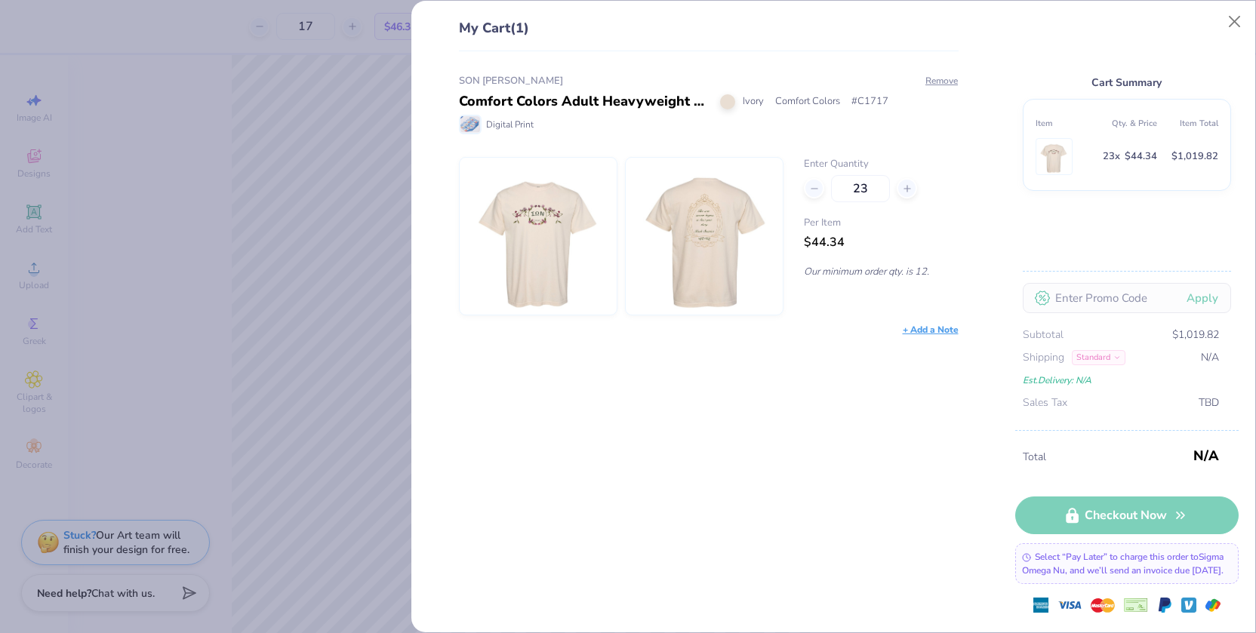
click at [297, 211] on div "My Cart (1) SON Rush Comfort Colors Adult Heavyweight T-Shirt Ivory Comfort Col…" at bounding box center [628, 316] width 1256 height 633
